Goal: Task Accomplishment & Management: Use online tool/utility

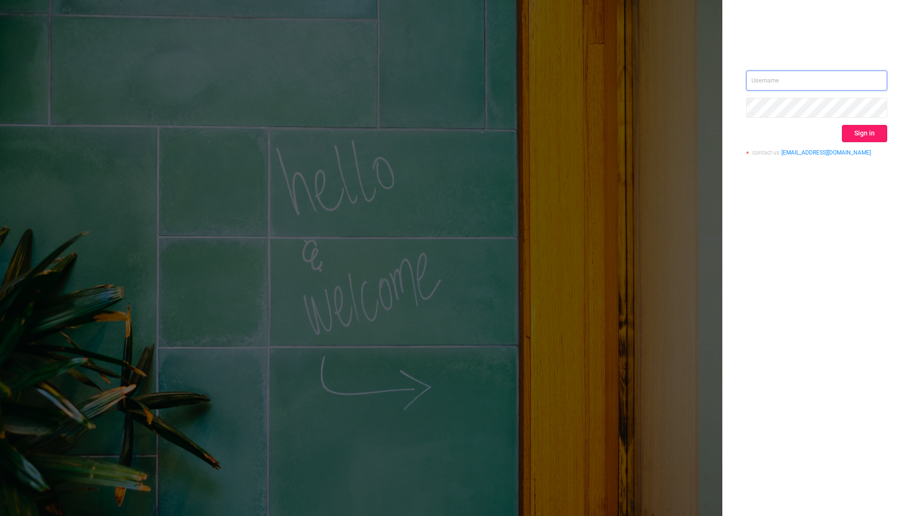
type input "[EMAIL_ADDRESS][DOMAIN_NAME]"
click at [856, 130] on button "Sign in" at bounding box center [864, 133] width 45 height 17
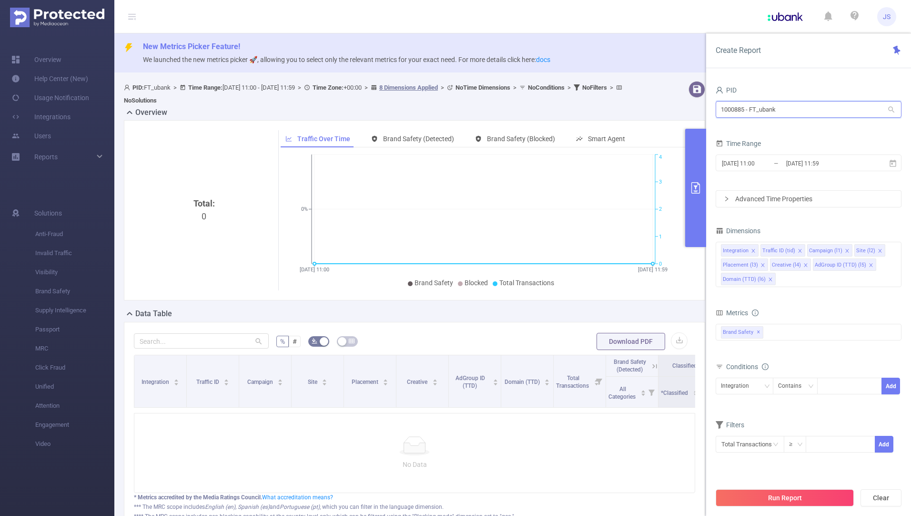
click at [806, 111] on input "1000885 - FT_ubank" at bounding box center [809, 109] width 186 height 17
click at [801, 84] on div "PID" at bounding box center [809, 91] width 186 height 16
click at [651, 47] on span "New Metrics Picker Feature!" at bounding box center [523, 46] width 761 height 11
click at [58, 60] on link "Overview" at bounding box center [36, 59] width 50 height 19
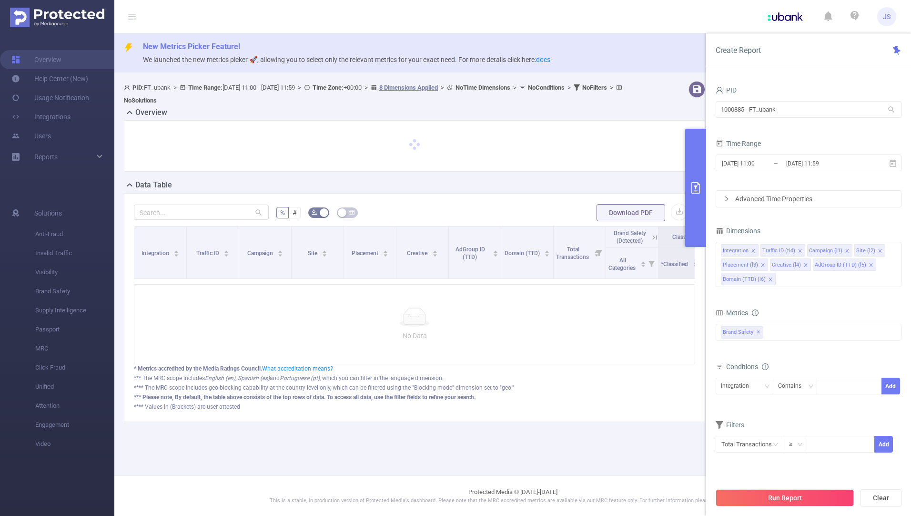
click at [697, 192] on icon "primary" at bounding box center [695, 187] width 11 height 11
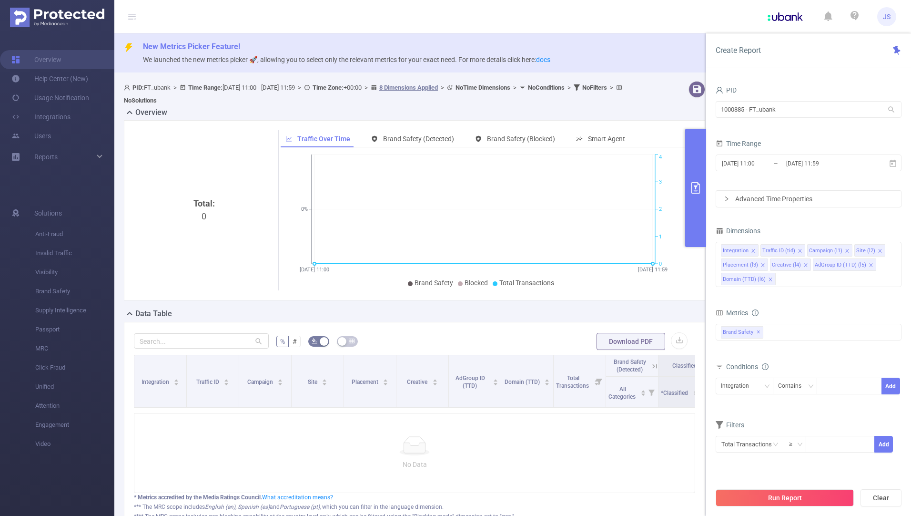
click at [700, 187] on icon "primary" at bounding box center [696, 187] width 9 height 11
click at [778, 110] on input "1000885 - FT_ubank" at bounding box center [809, 109] width 186 height 17
type input "1"
type input "jet"
click at [780, 123] on li "1000989 - FT_JetStart_Australia" at bounding box center [809, 129] width 186 height 15
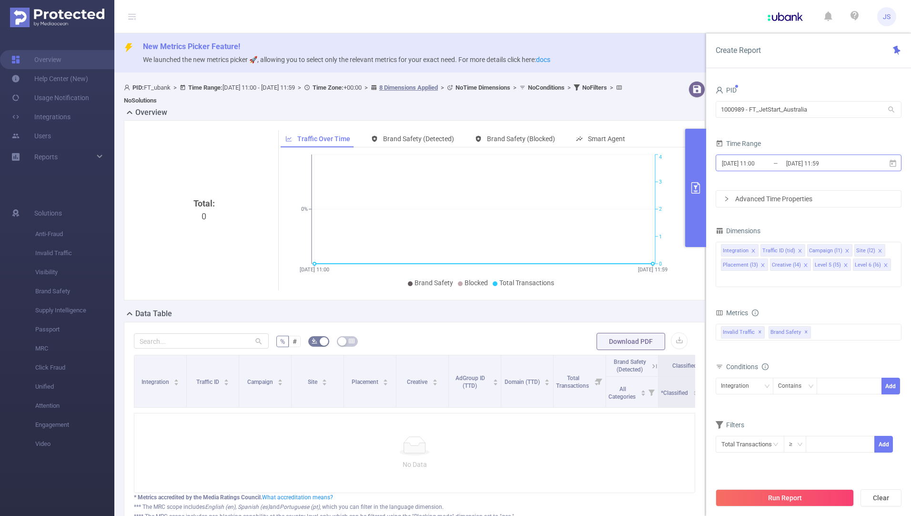
click at [766, 162] on input "[DATE] 11:00" at bounding box center [759, 163] width 77 height 13
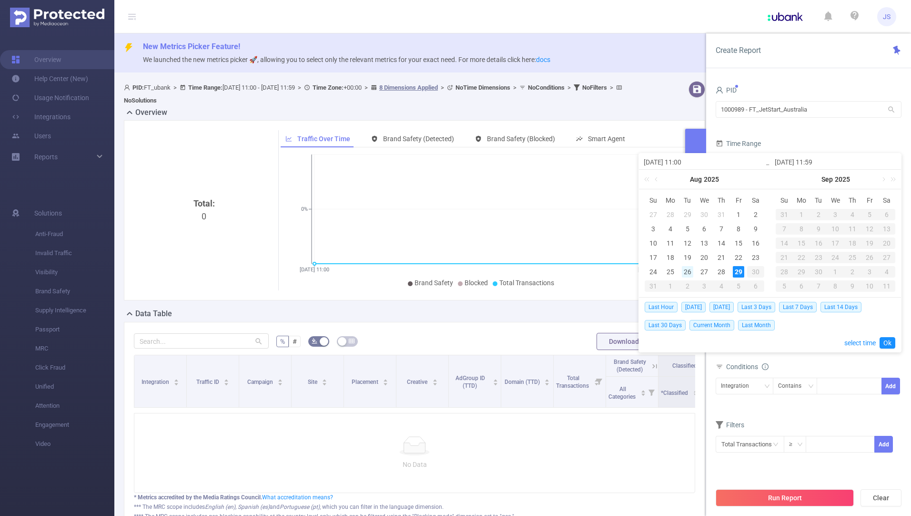
click at [686, 270] on div "26" at bounding box center [687, 271] width 11 height 11
click at [734, 270] on div "29" at bounding box center [738, 271] width 11 height 11
type input "[DATE] 11:00"
click at [883, 340] on link "Ok" at bounding box center [888, 342] width 16 height 11
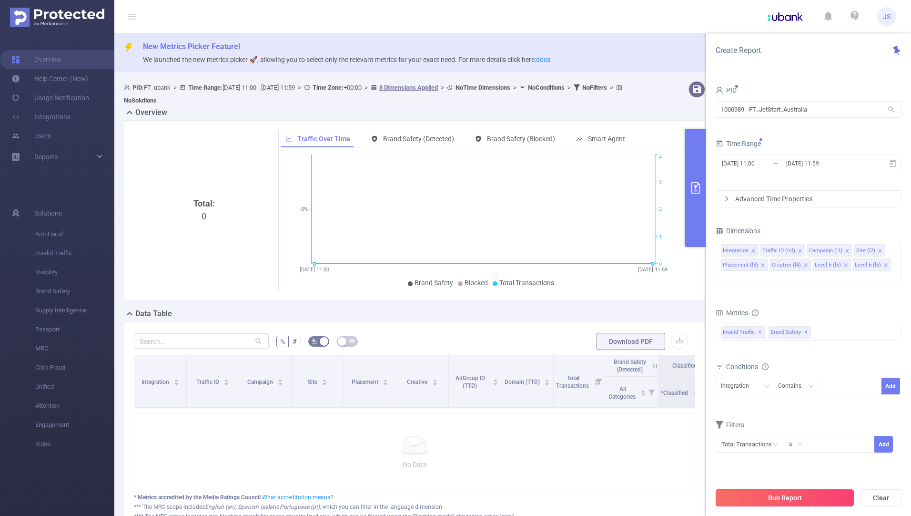
click at [789, 493] on button "Run Report" at bounding box center [785, 497] width 138 height 17
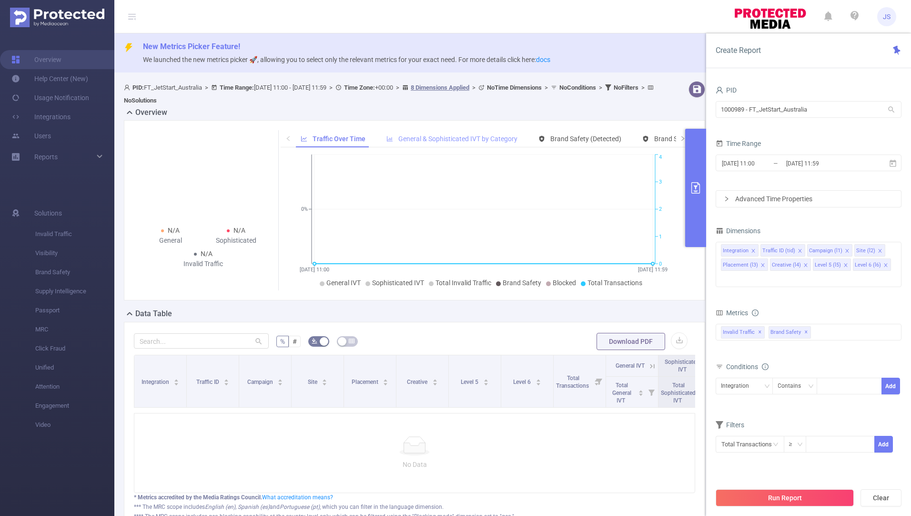
click at [446, 139] on span "General & Sophisticated IVT by Category" at bounding box center [457, 139] width 119 height 8
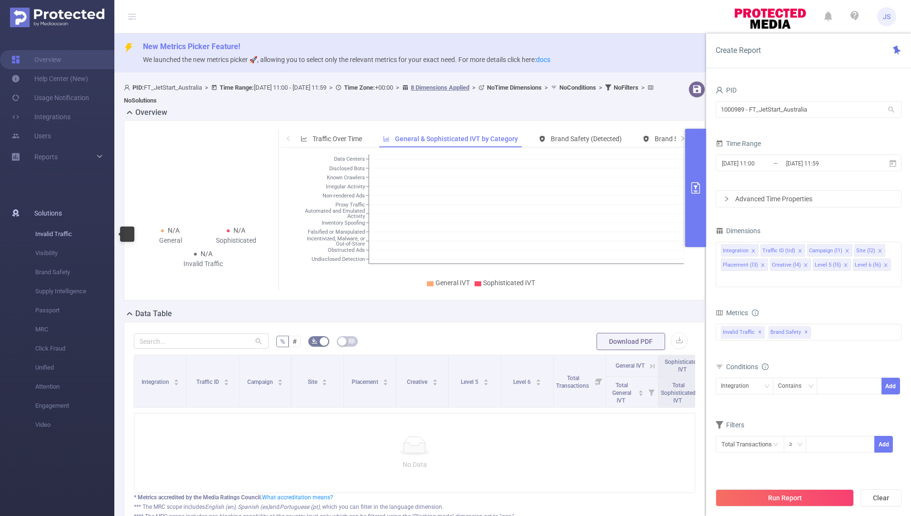
click at [54, 228] on span "Invalid Traffic" at bounding box center [74, 233] width 79 height 19
click at [59, 152] on div "Reports" at bounding box center [57, 156] width 114 height 19
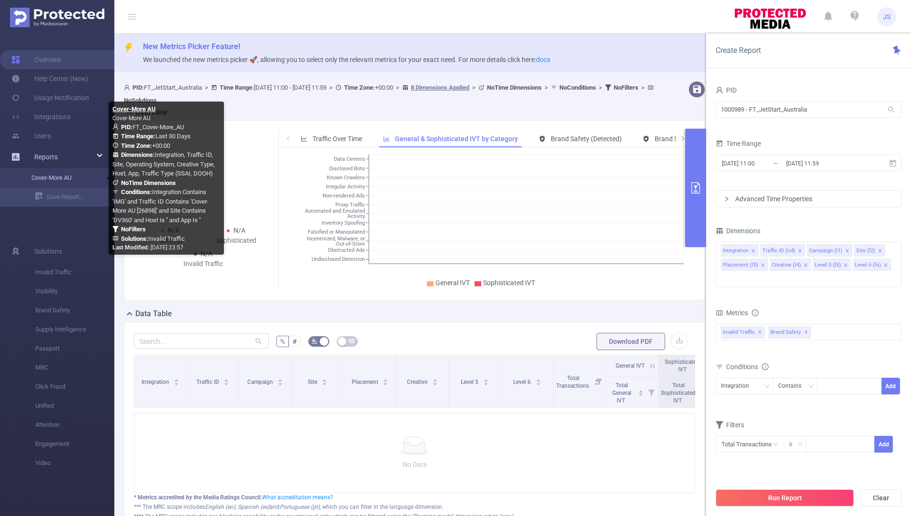
click at [60, 177] on link "Cover-More AU" at bounding box center [61, 177] width 84 height 19
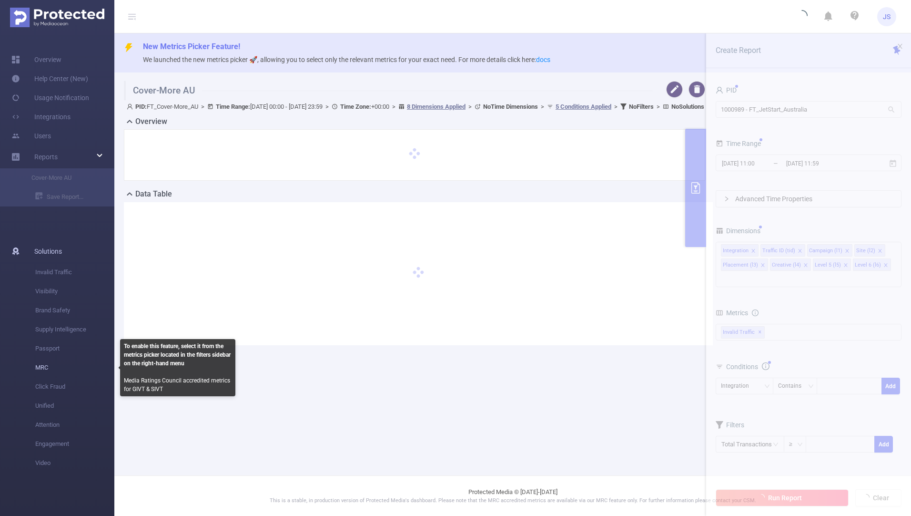
type input "[DATE] 00:00"
type input "[DATE] 23:59"
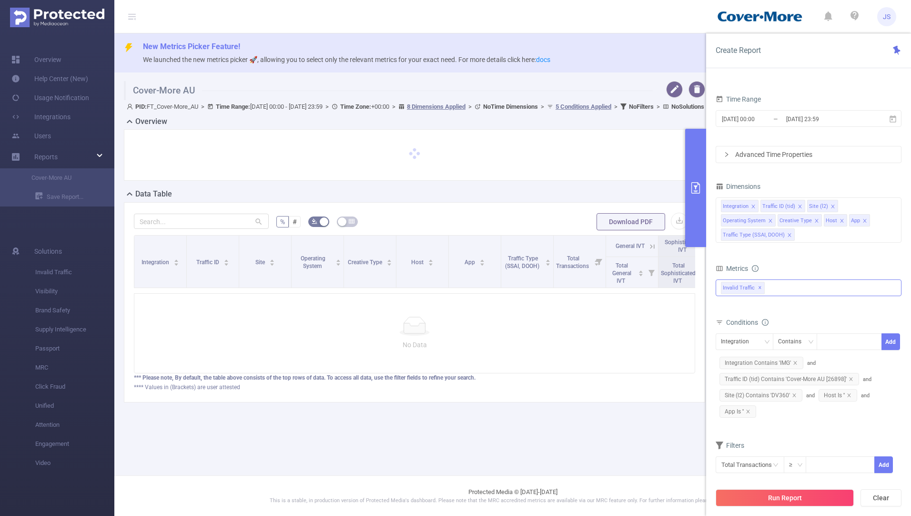
click at [798, 279] on div "Invalid Traffic ✕" at bounding box center [809, 287] width 186 height 17
click at [722, 306] on icon "icon: caret-down" at bounding box center [722, 308] width 5 height 5
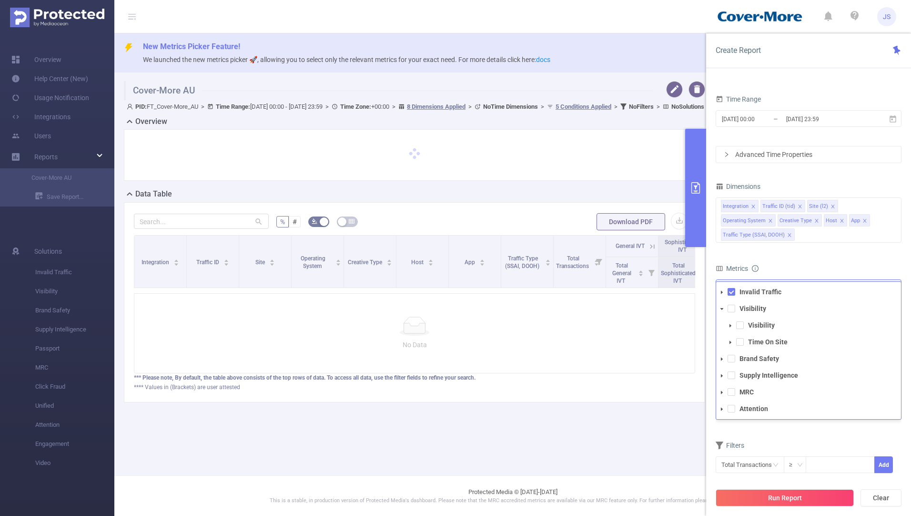
click at [730, 324] on icon "icon: caret-down" at bounding box center [731, 325] width 2 height 3
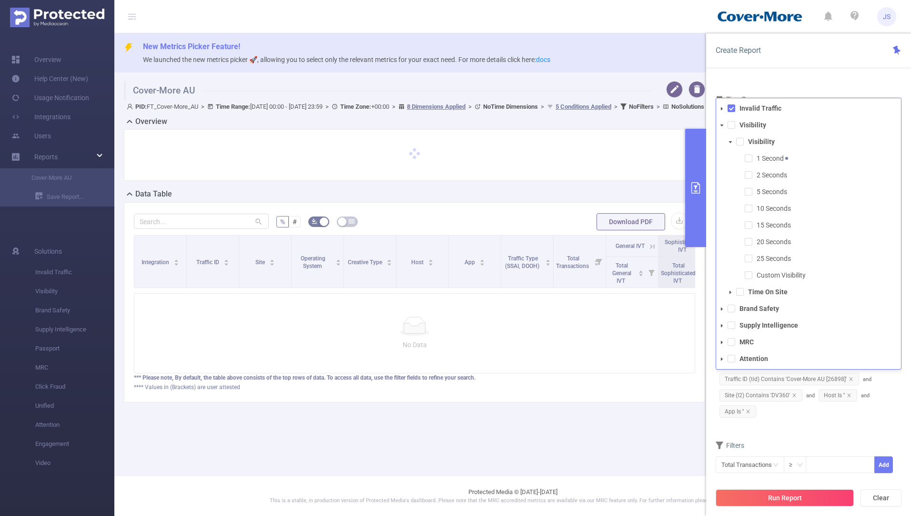
click at [729, 140] on icon "icon: caret-down" at bounding box center [730, 142] width 5 height 5
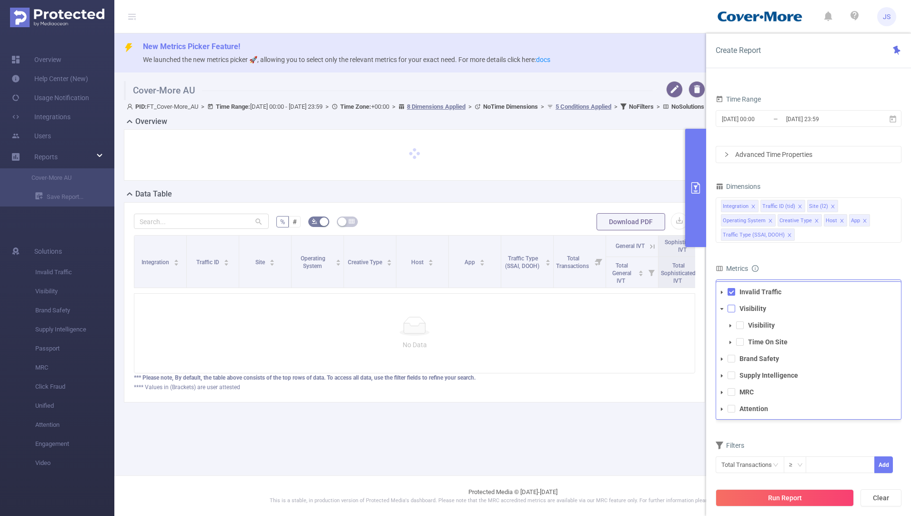
click at [733, 305] on span at bounding box center [732, 309] width 8 height 8
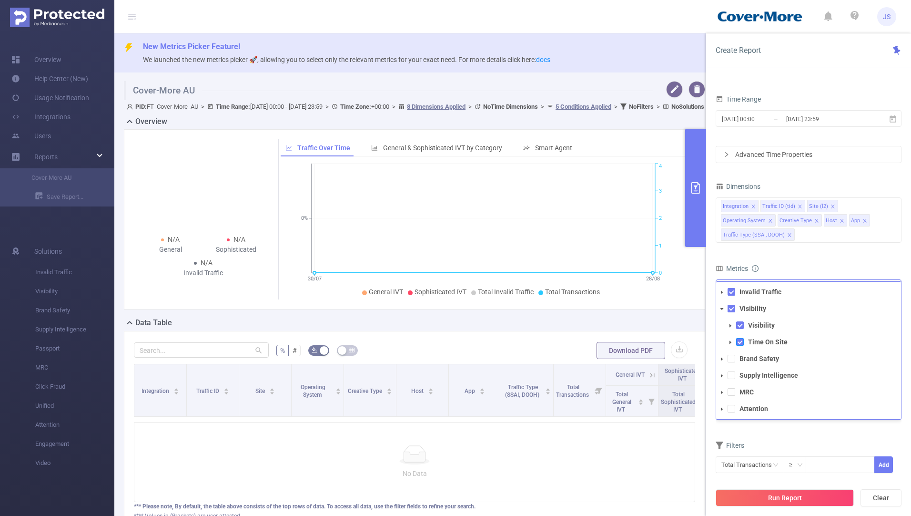
click at [739, 338] on span at bounding box center [740, 342] width 8 height 8
click at [720, 353] on span at bounding box center [721, 358] width 11 height 11
click at [731, 407] on icon "icon: caret-down" at bounding box center [731, 408] width 2 height 3
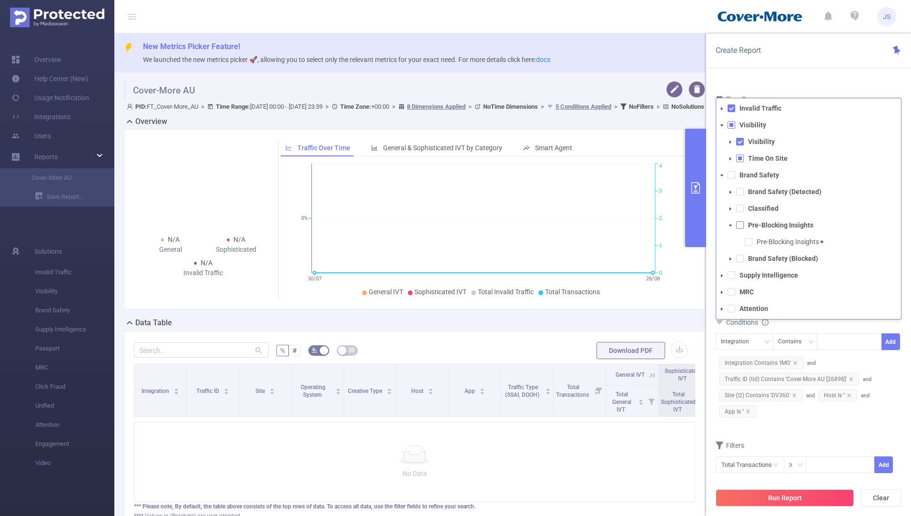
click at [743, 221] on span at bounding box center [740, 225] width 8 height 8
click at [733, 305] on span at bounding box center [732, 309] width 8 height 8
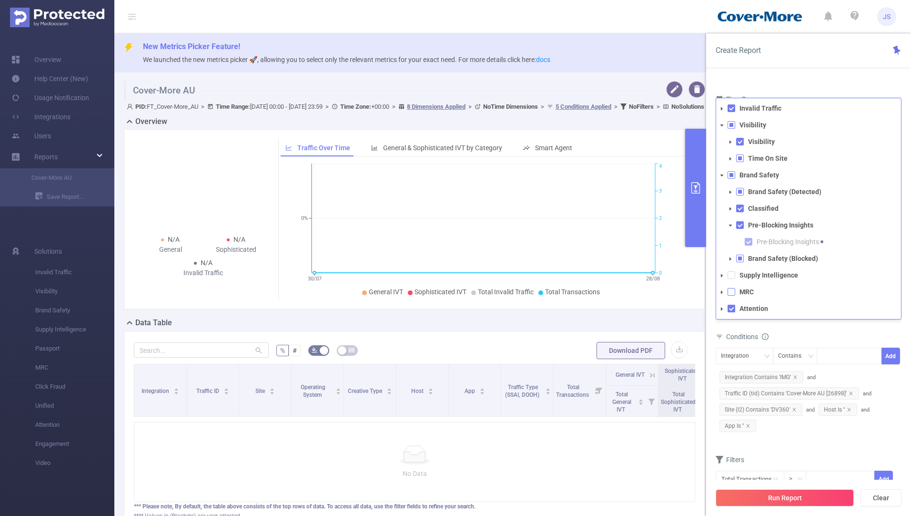
click at [733, 288] on span at bounding box center [732, 292] width 8 height 8
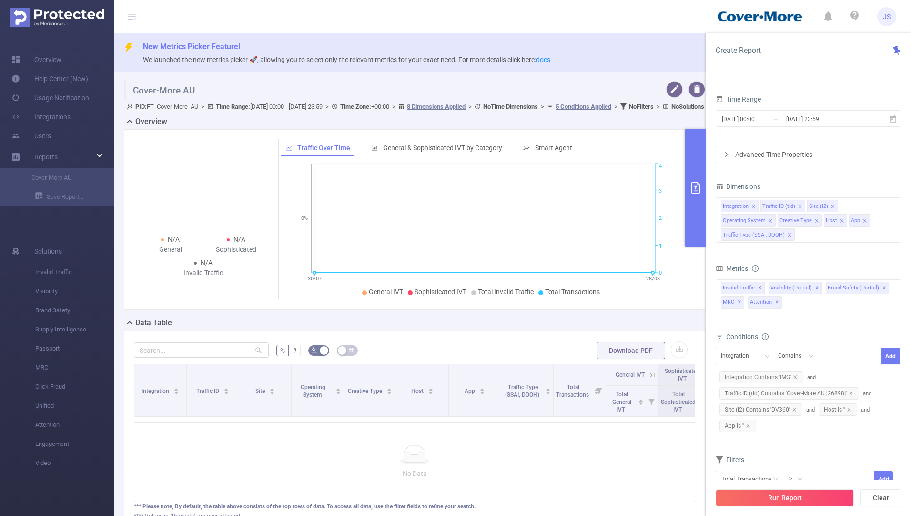
click at [781, 433] on form "Dimensions Integration Traffic ID (tid) Site (l2) Operating System Creative Typ…" at bounding box center [809, 340] width 186 height 320
click at [784, 493] on button "Run Report" at bounding box center [785, 497] width 138 height 17
